Goal: Find specific page/section: Find specific page/section

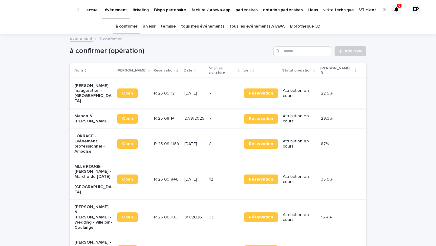
scroll to position [24, 0]
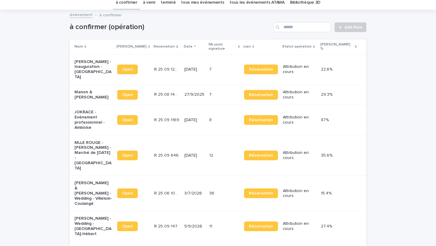
click at [198, 8] on link "tous mes événements" at bounding box center [202, 2] width 43 height 14
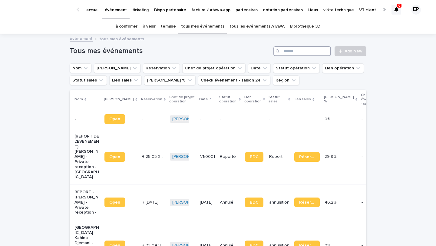
click at [303, 47] on input "Search" at bounding box center [303, 51] width 58 height 10
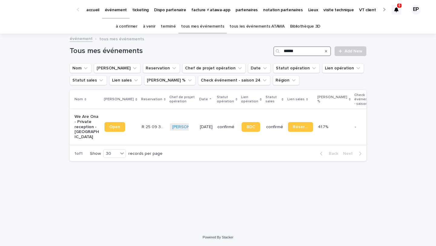
type input "******"
click at [106, 125] on link "Open" at bounding box center [115, 127] width 21 height 10
click at [134, 25] on link "à confirmer" at bounding box center [127, 26] width 22 height 14
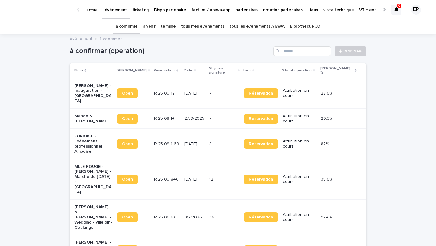
click at [92, 11] on p "accueil" at bounding box center [92, 6] width 13 height 13
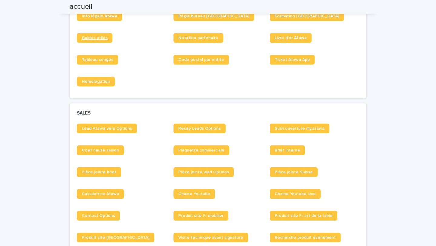
scroll to position [245, 0]
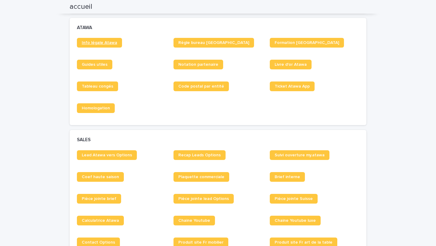
click at [102, 42] on span "Info légale Atawa" at bounding box center [99, 43] width 35 height 4
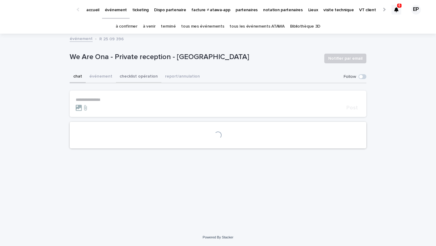
click at [141, 76] on button "checklist opération" at bounding box center [138, 77] width 45 height 13
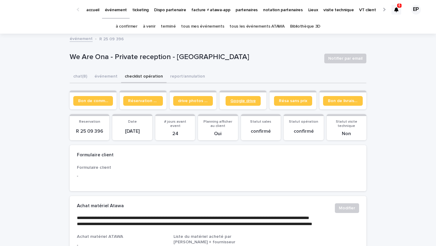
click at [246, 100] on span "Google drive" at bounding box center [243, 101] width 25 height 4
click at [243, 101] on span "Google drive" at bounding box center [243, 101] width 25 height 4
